Goal: Transaction & Acquisition: Purchase product/service

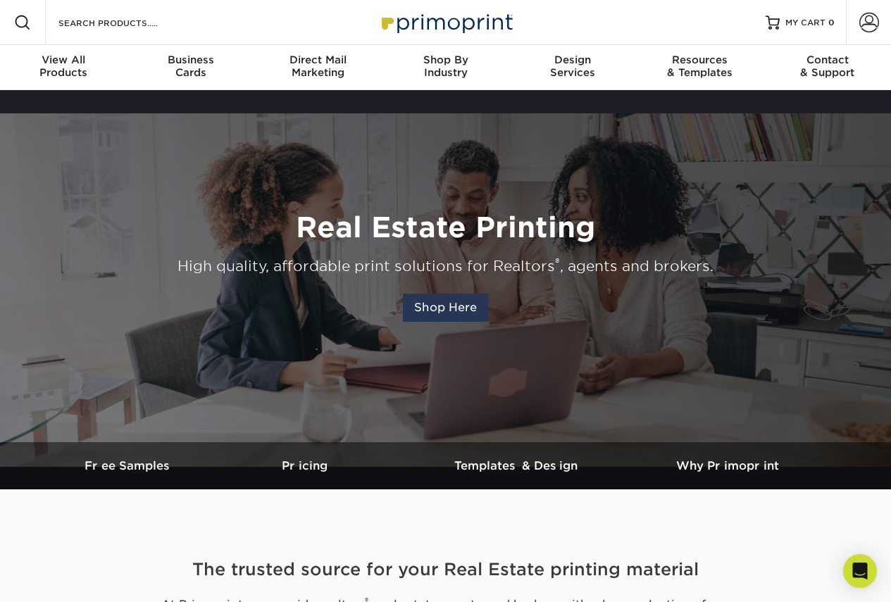
click at [453, 294] on link "Shop Here" at bounding box center [445, 308] width 85 height 28
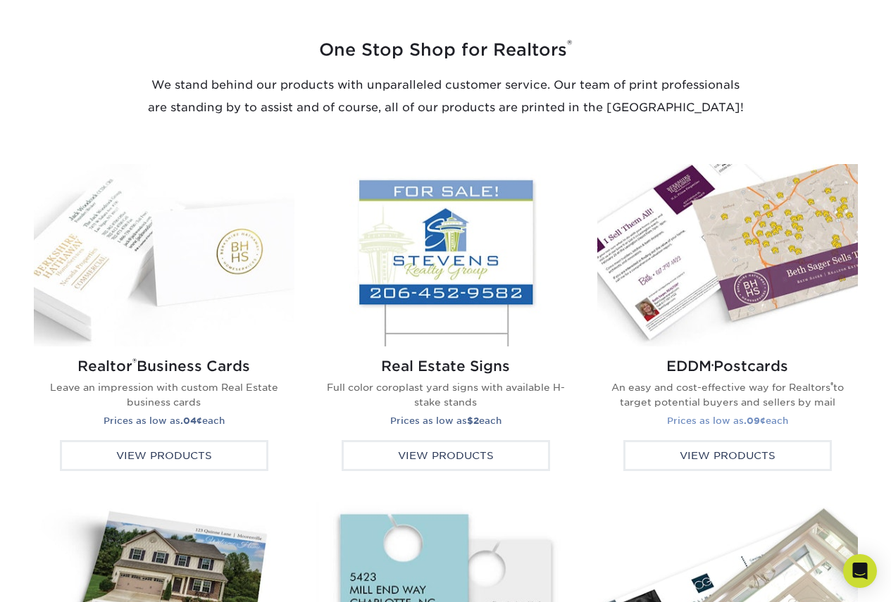
scroll to position [2266, 0]
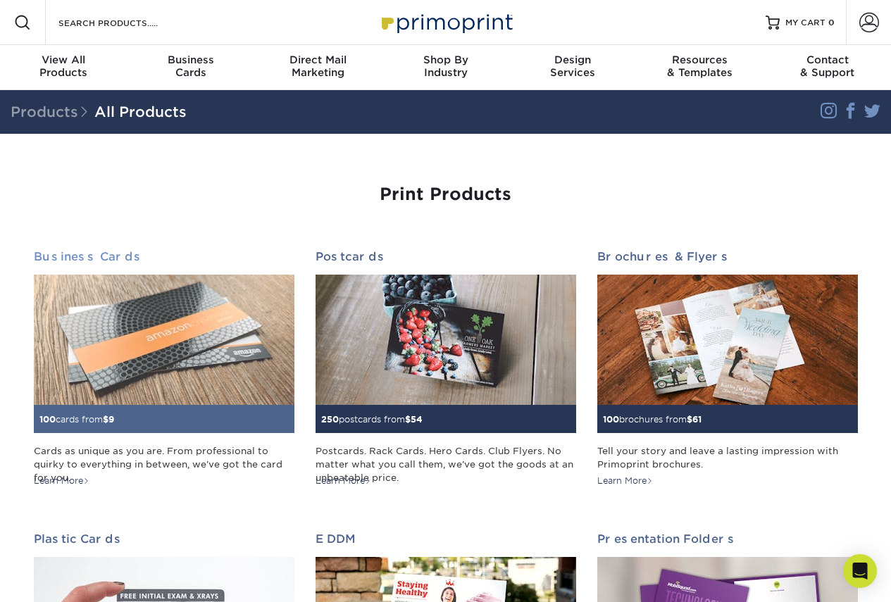
click at [46, 250] on h2 "Business Cards" at bounding box center [164, 256] width 261 height 13
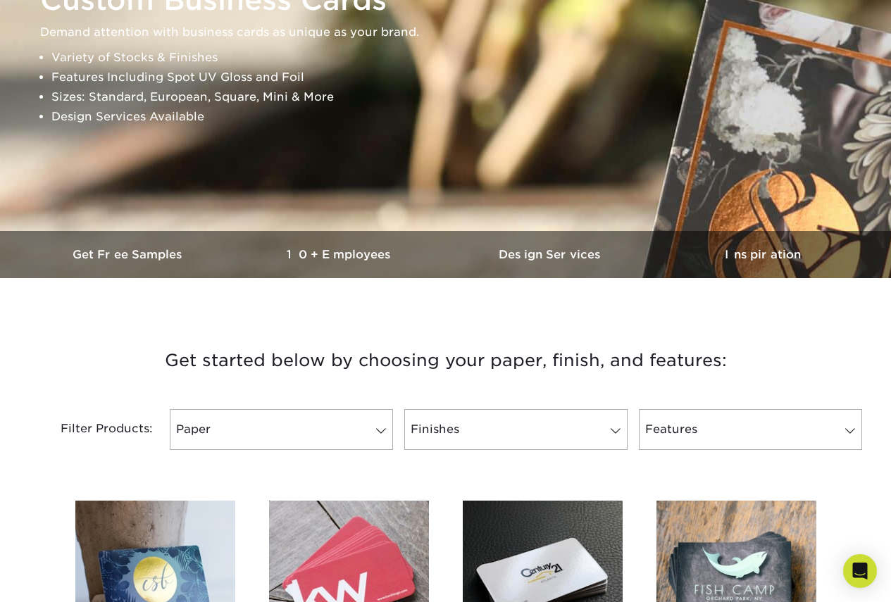
scroll to position [282, 0]
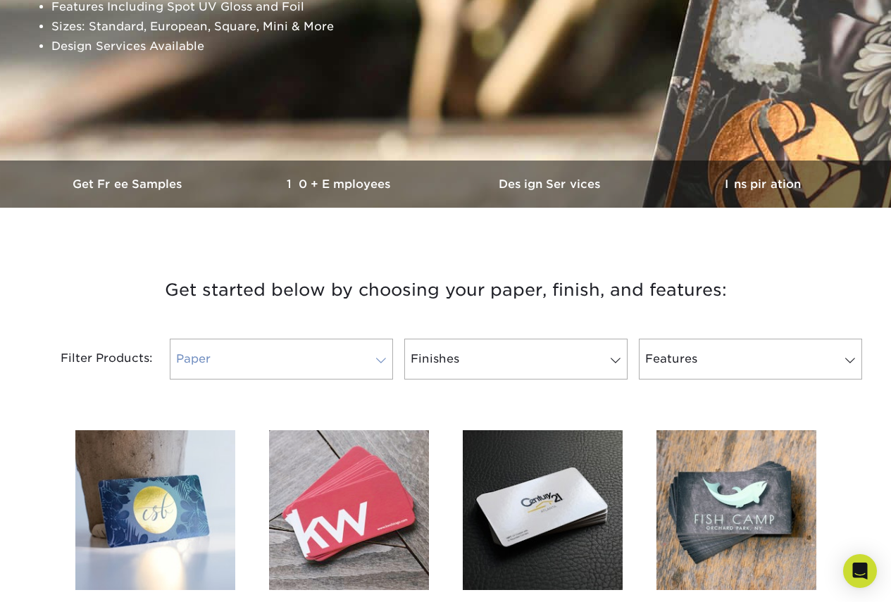
click at [389, 355] on span at bounding box center [381, 360] width 20 height 11
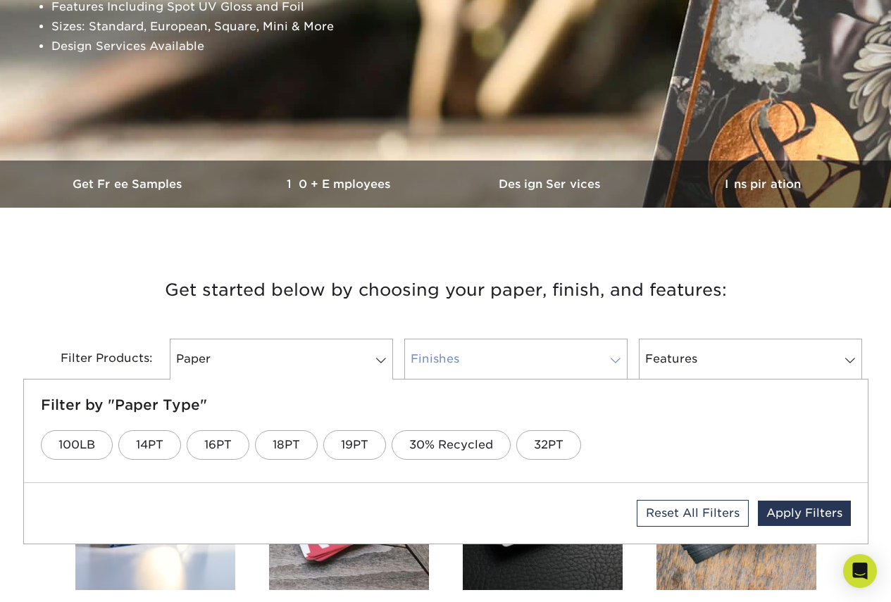
click at [459, 339] on link "Finishes" at bounding box center [515, 359] width 223 height 41
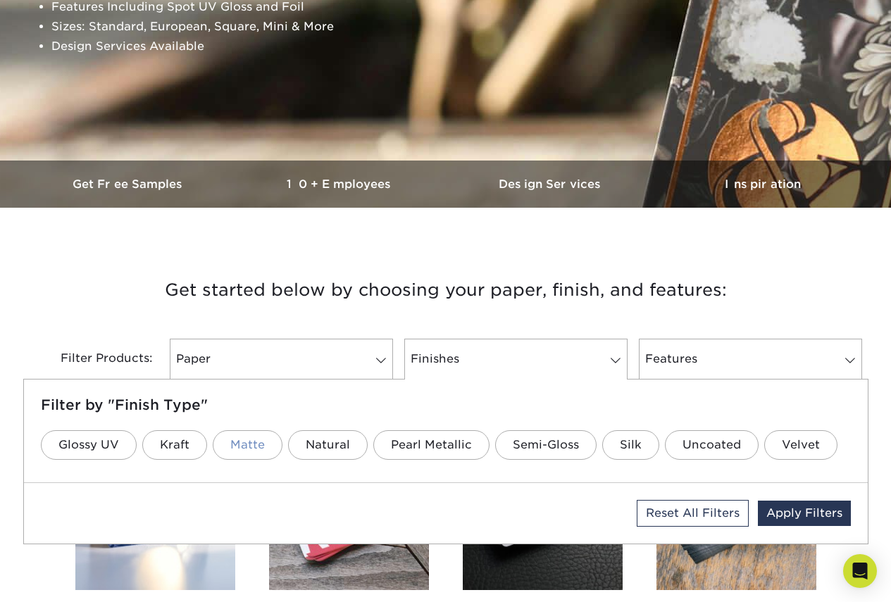
click at [213, 430] on link "Matte" at bounding box center [248, 445] width 70 height 30
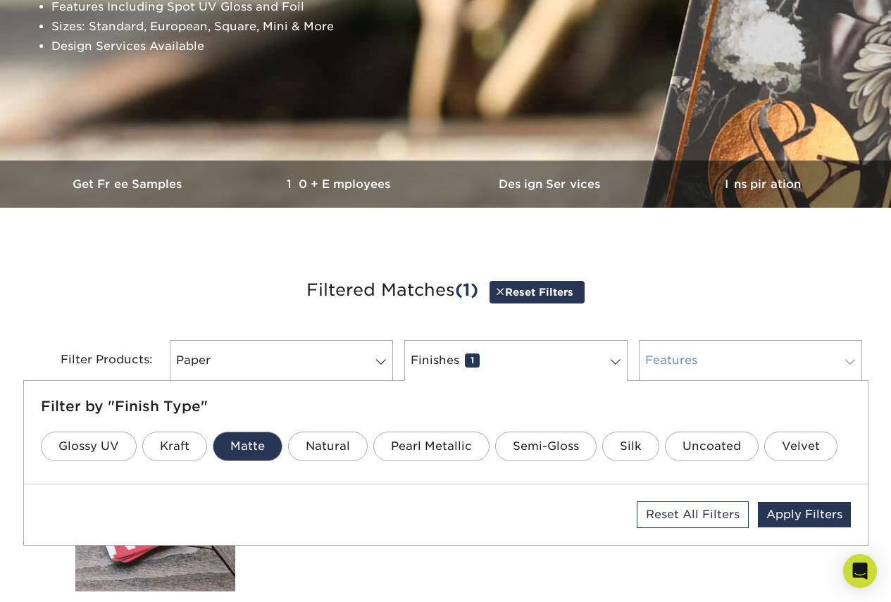
click at [857, 356] on span at bounding box center [850, 361] width 20 height 11
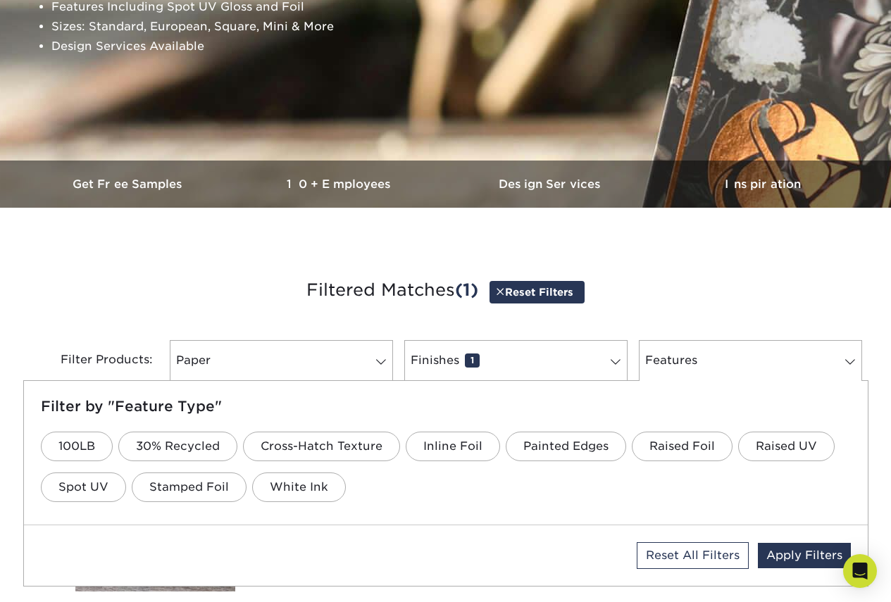
drag, startPoint x: 282, startPoint y: 230, endPoint x: 344, endPoint y: 247, distance: 63.6
click at [282, 258] on h3 "Filtered Matches (1) Reset Filters" at bounding box center [446, 290] width 824 height 65
